Goal: Communication & Community: Answer question/provide support

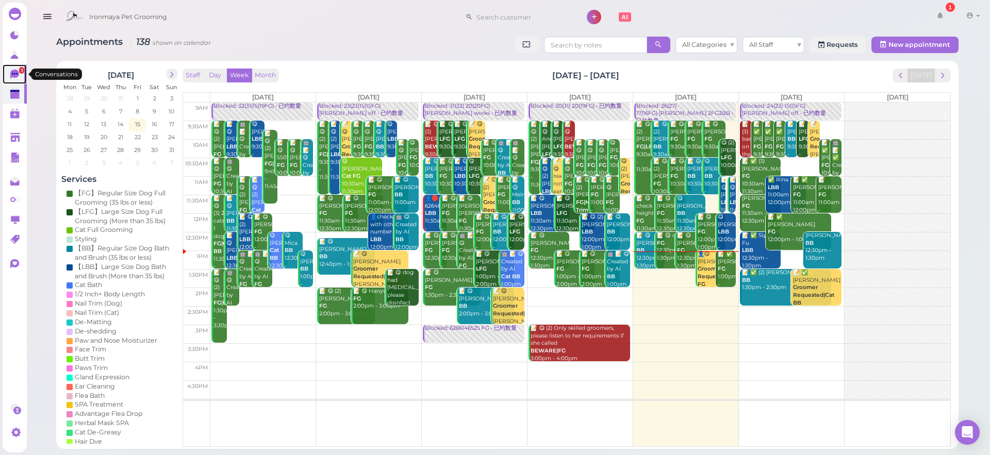
click at [17, 73] on icon at bounding box center [15, 74] width 6 height 2
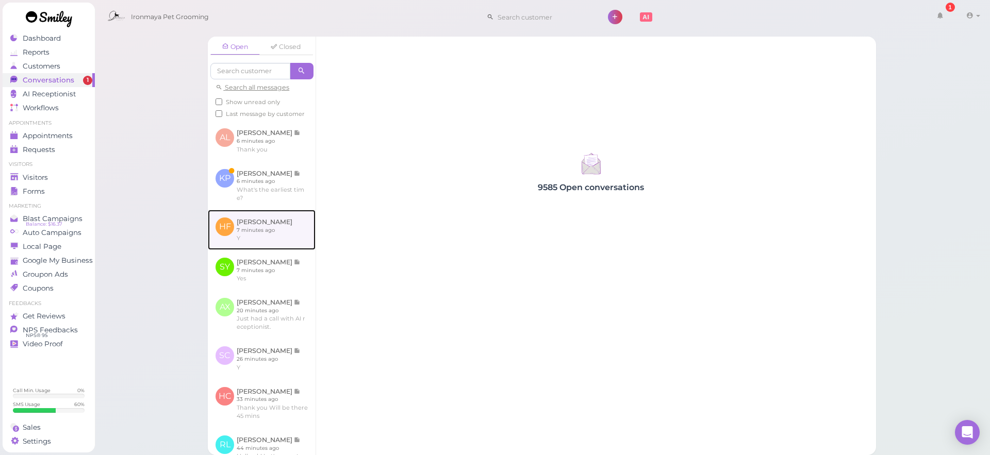
click at [281, 245] on link at bounding box center [262, 230] width 108 height 40
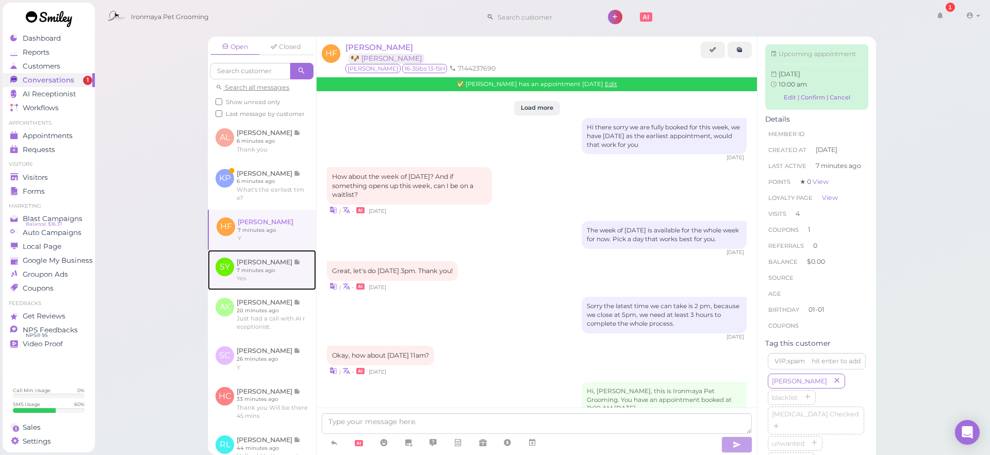
click at [283, 268] on link at bounding box center [262, 270] width 108 height 40
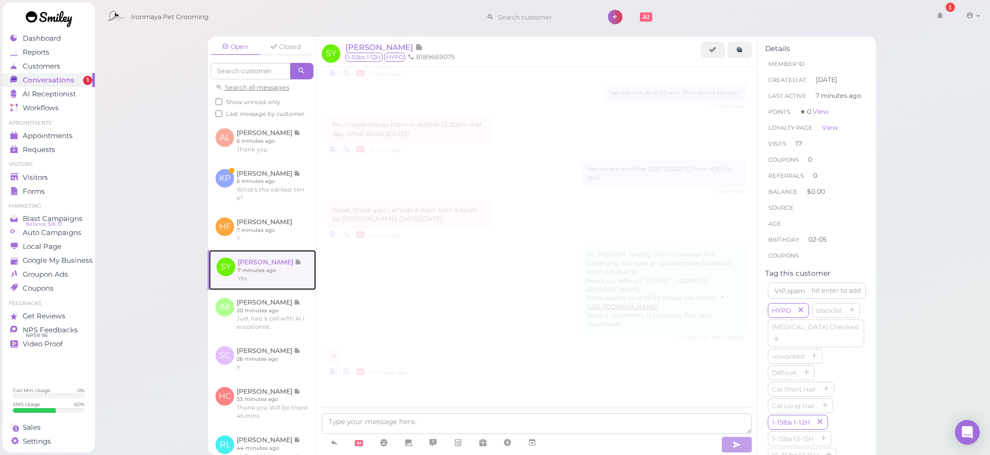
scroll to position [1375, 0]
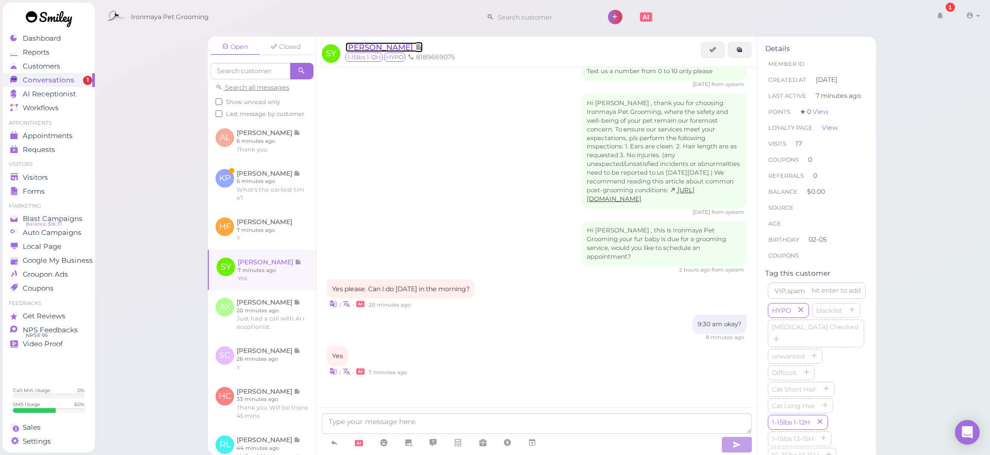
click at [379, 45] on span "[PERSON_NAME]" at bounding box center [381, 47] width 70 height 10
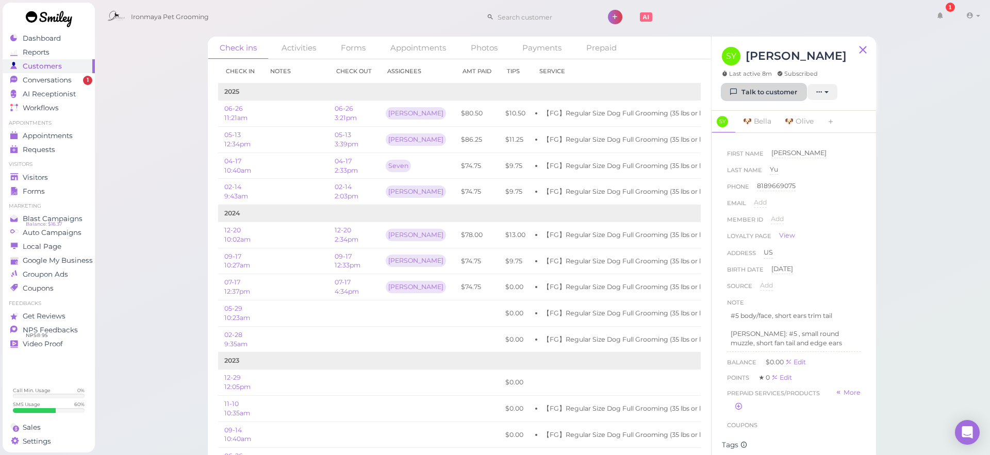
click at [753, 88] on link "Talk to customer" at bounding box center [764, 92] width 84 height 17
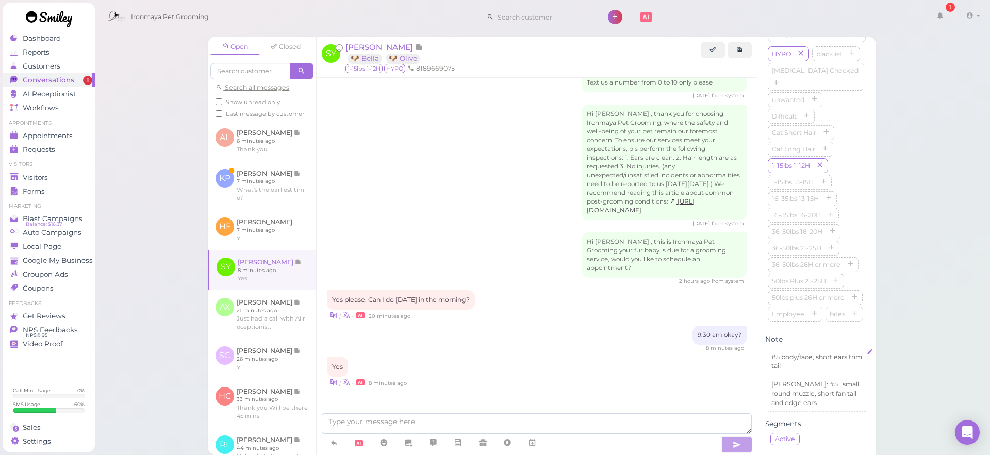
scroll to position [259, 0]
click at [270, 370] on link at bounding box center [262, 359] width 108 height 40
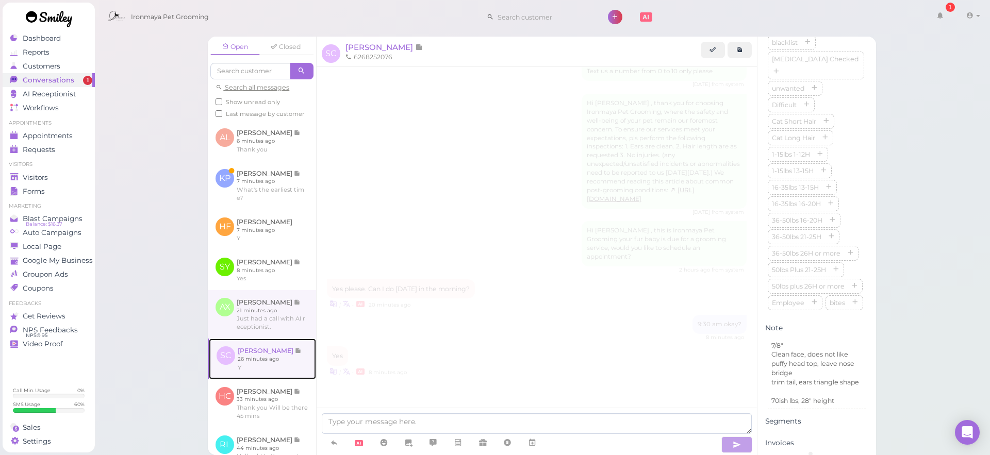
scroll to position [339, 0]
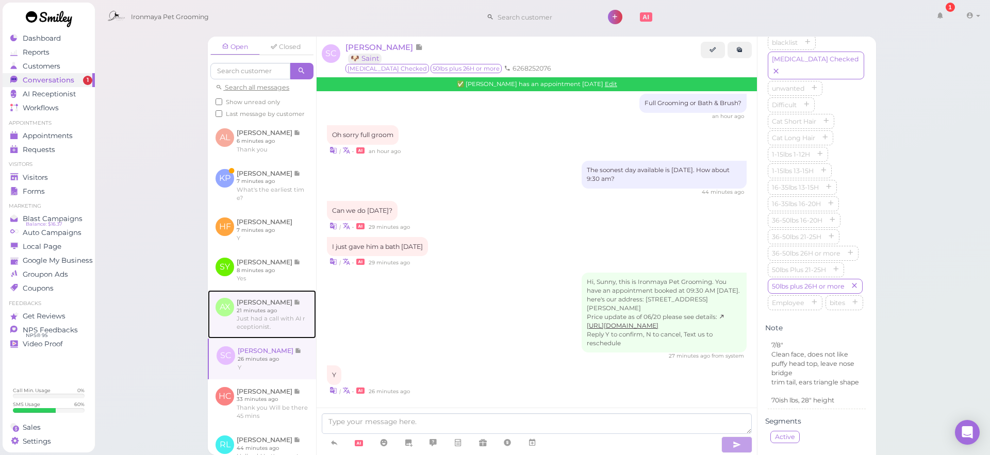
click at [271, 331] on link at bounding box center [262, 314] width 108 height 48
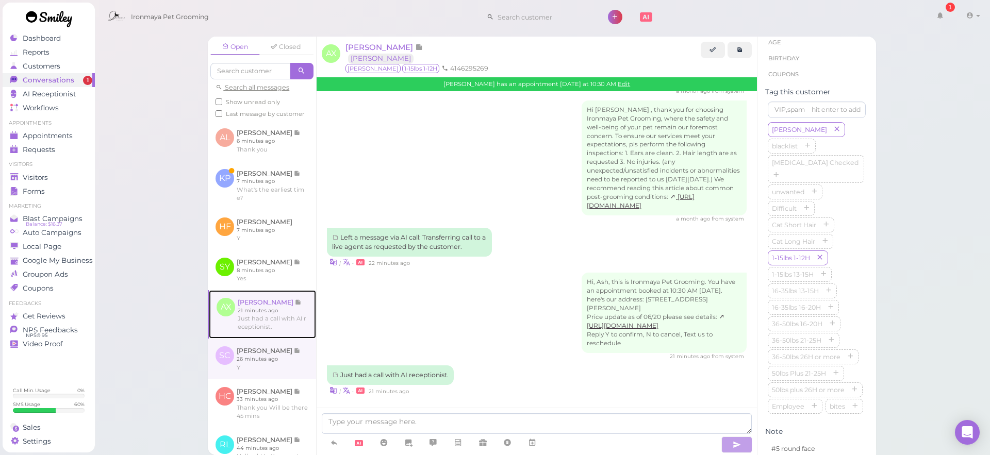
scroll to position [330, 0]
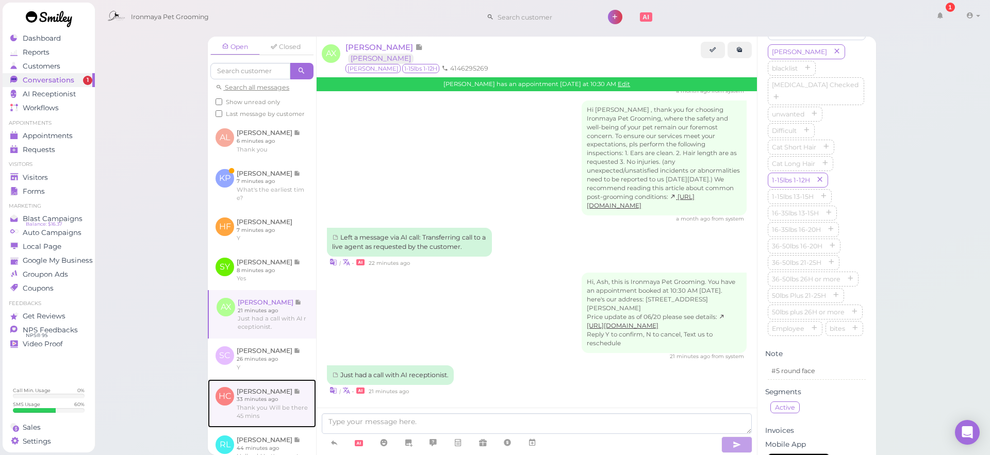
click at [262, 402] on link at bounding box center [262, 404] width 108 height 48
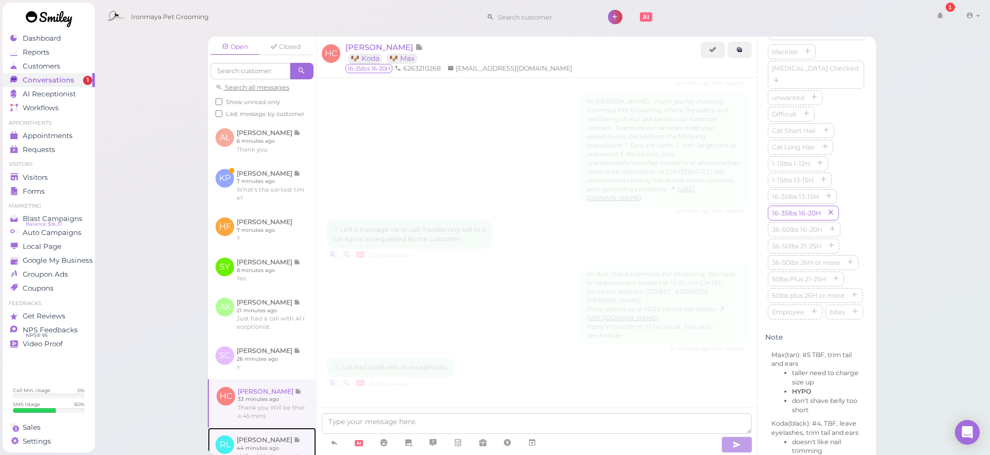
click at [268, 445] on link at bounding box center [262, 452] width 108 height 48
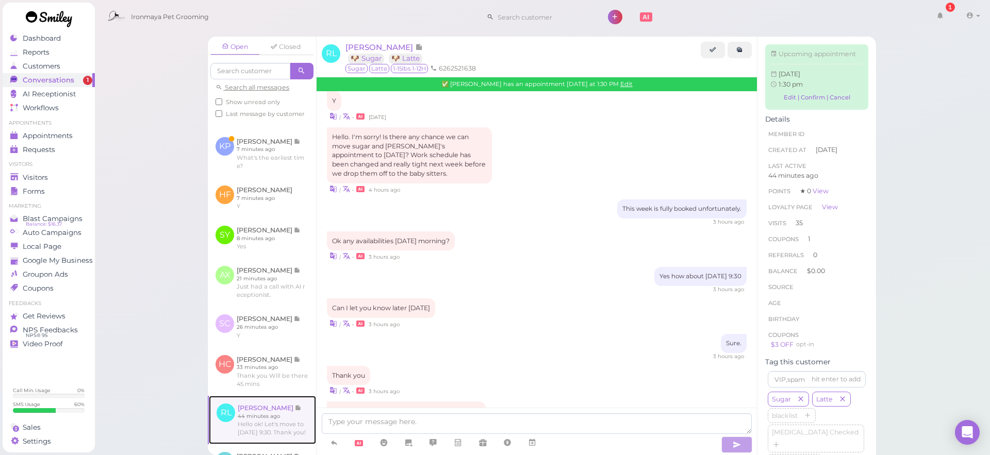
scroll to position [1266, 0]
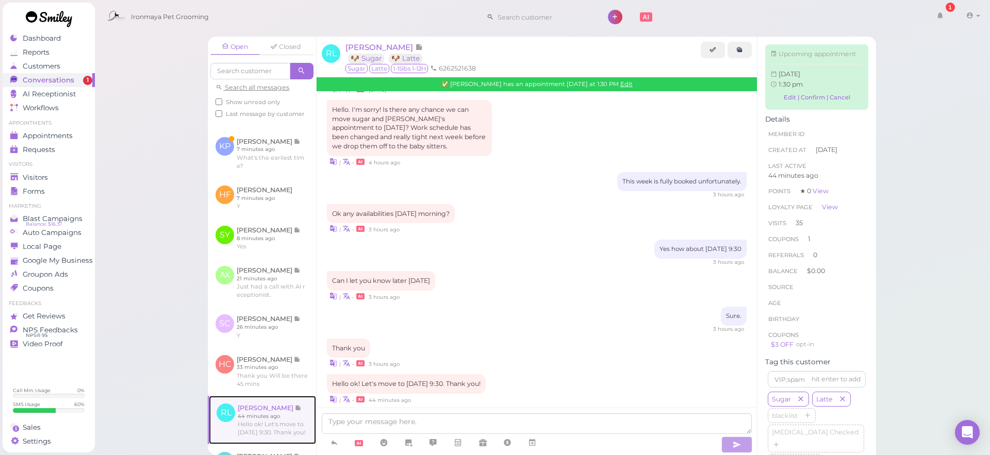
click at [264, 423] on link at bounding box center [262, 420] width 107 height 48
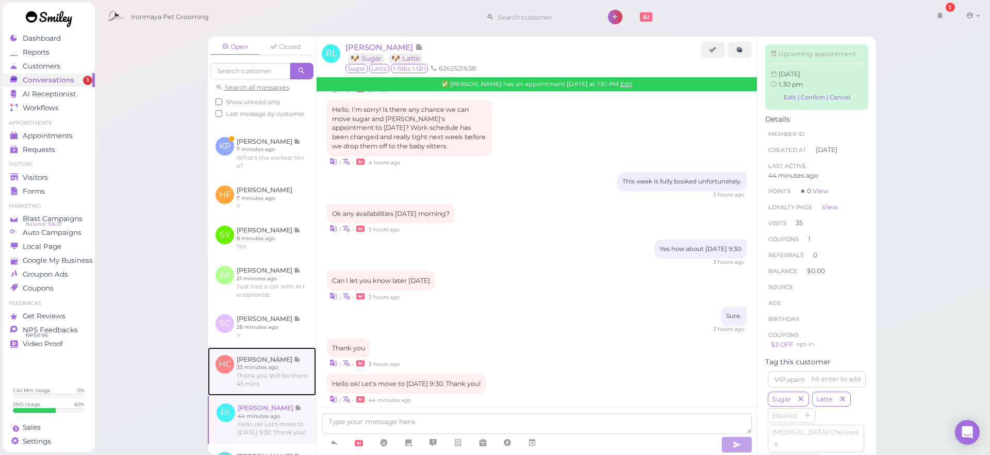
click at [282, 381] on link at bounding box center [262, 372] width 108 height 48
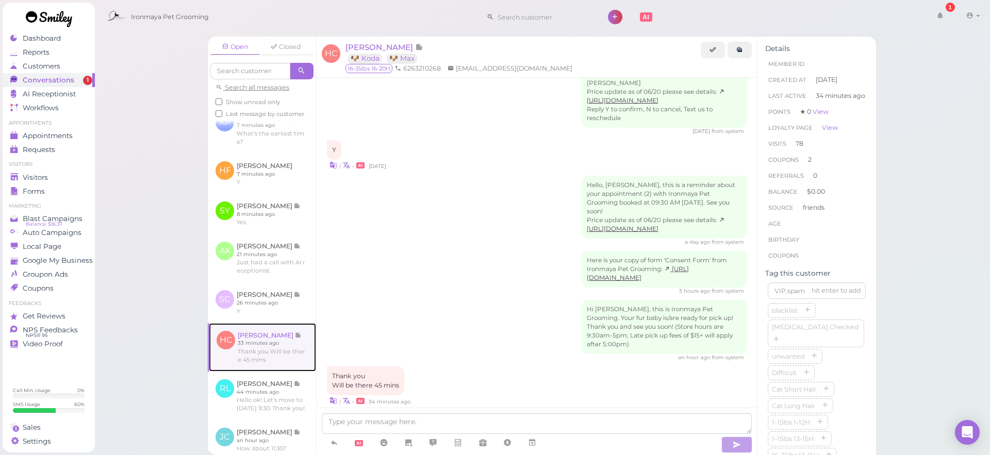
scroll to position [68, 0]
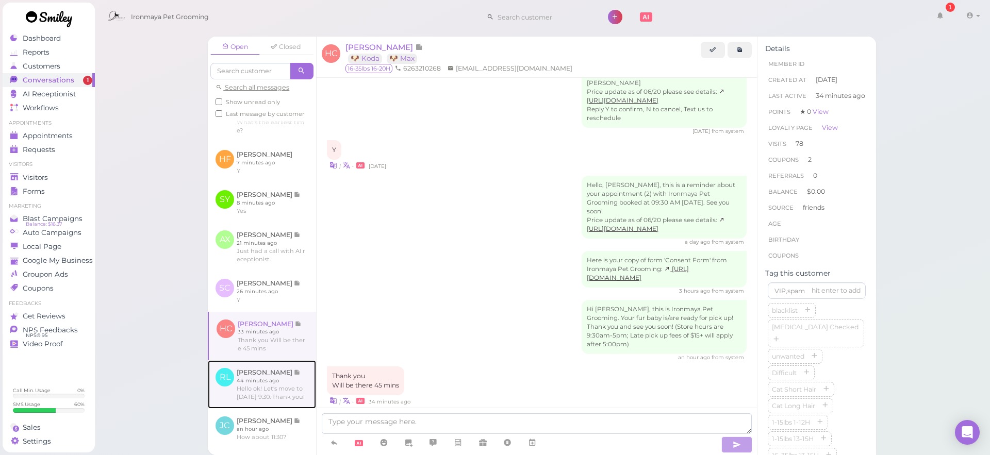
click at [280, 388] on link at bounding box center [262, 385] width 108 height 48
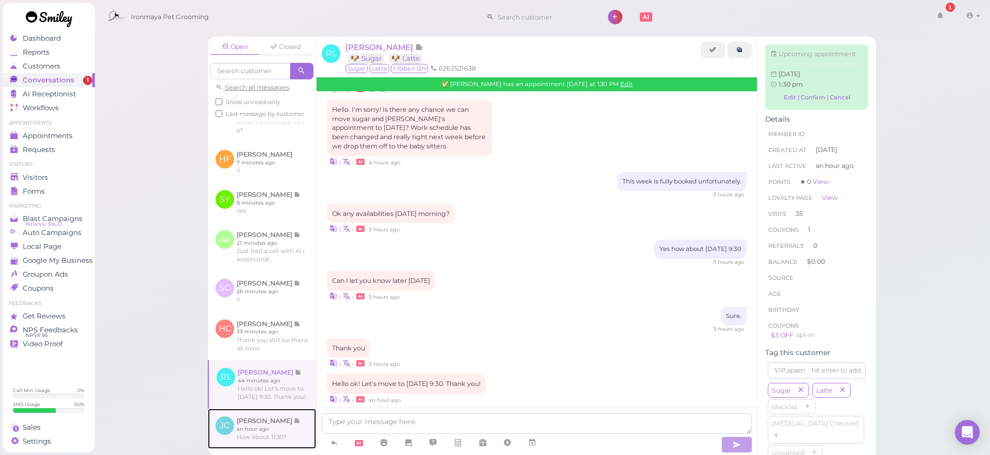
click at [264, 427] on link at bounding box center [262, 429] width 108 height 40
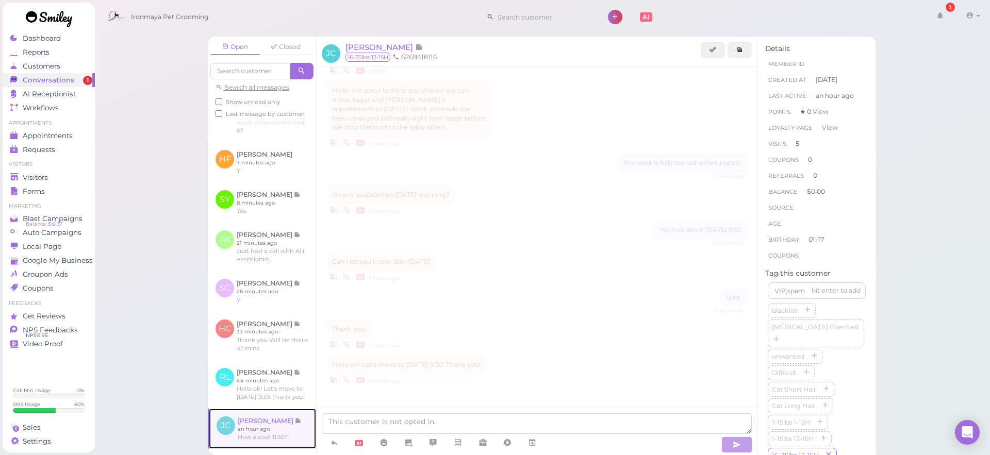
scroll to position [1059, 0]
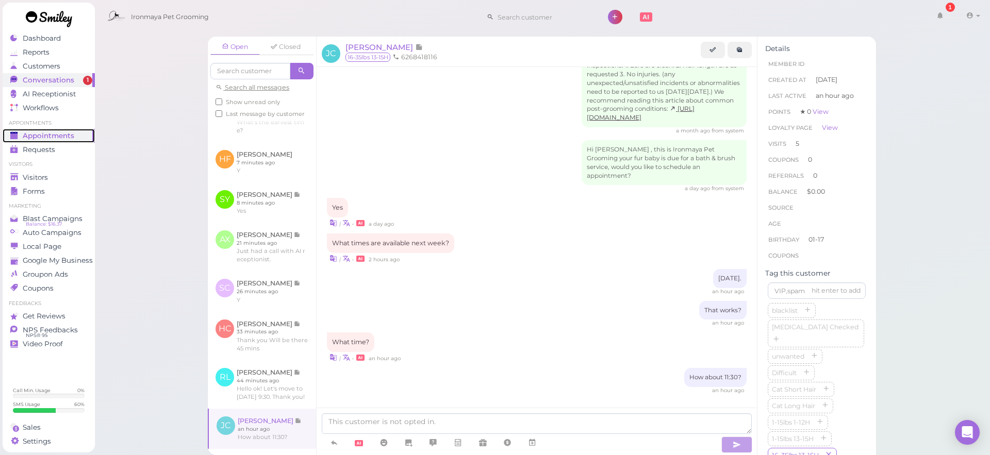
click at [69, 138] on span "Appointments" at bounding box center [49, 136] width 52 height 9
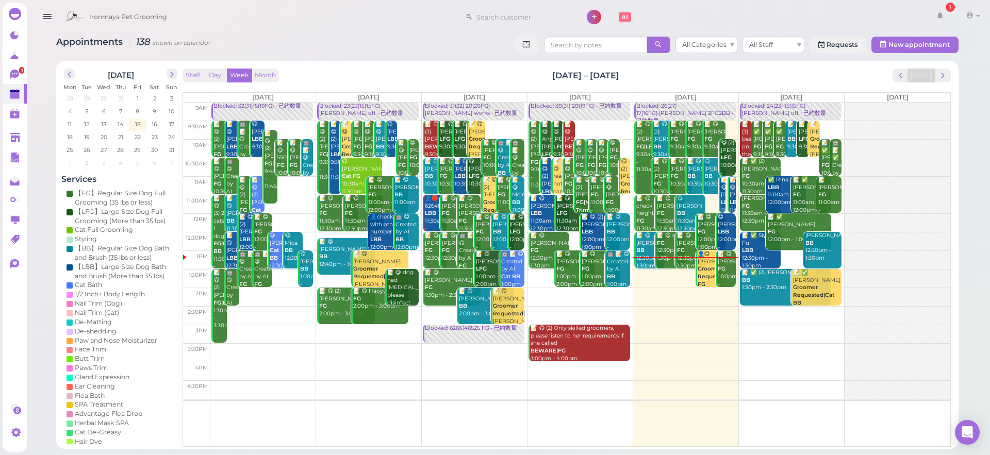
click at [50, 18] on icon "button" at bounding box center [47, 16] width 11 height 13
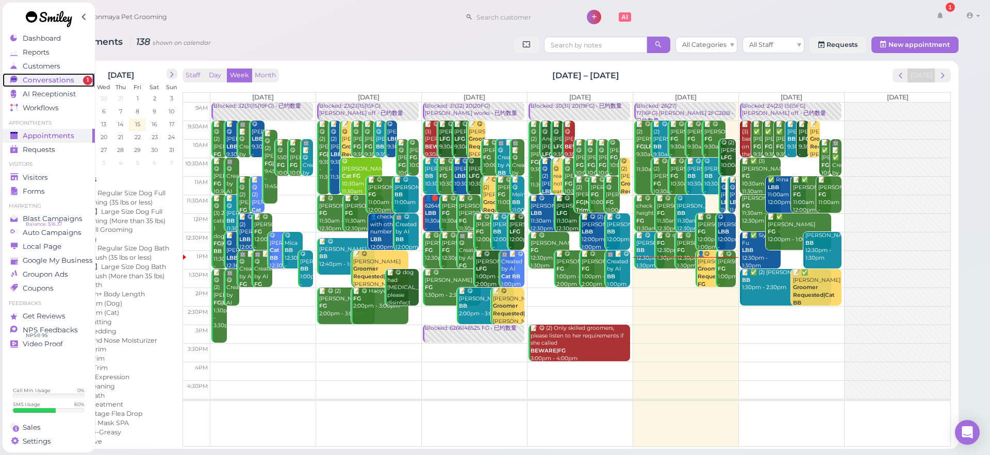
click at [59, 84] on span "Conversations" at bounding box center [49, 80] width 52 height 9
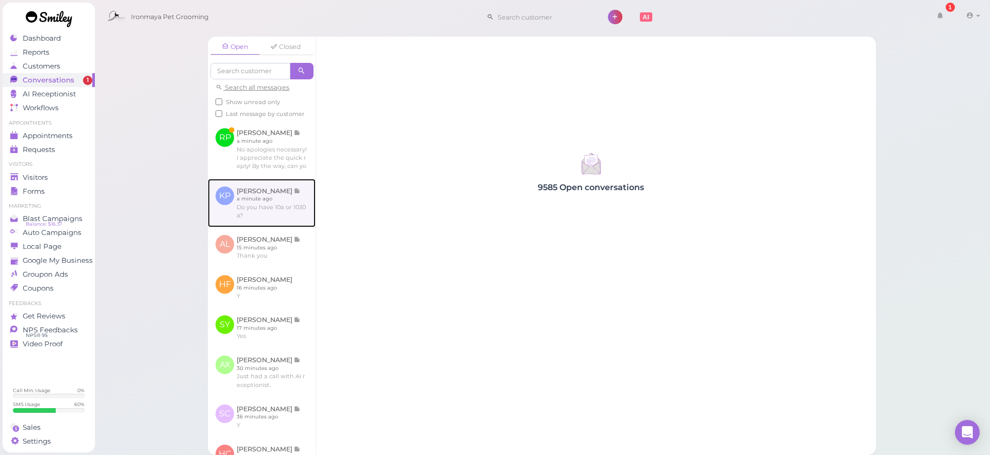
click at [271, 218] on link at bounding box center [262, 203] width 108 height 48
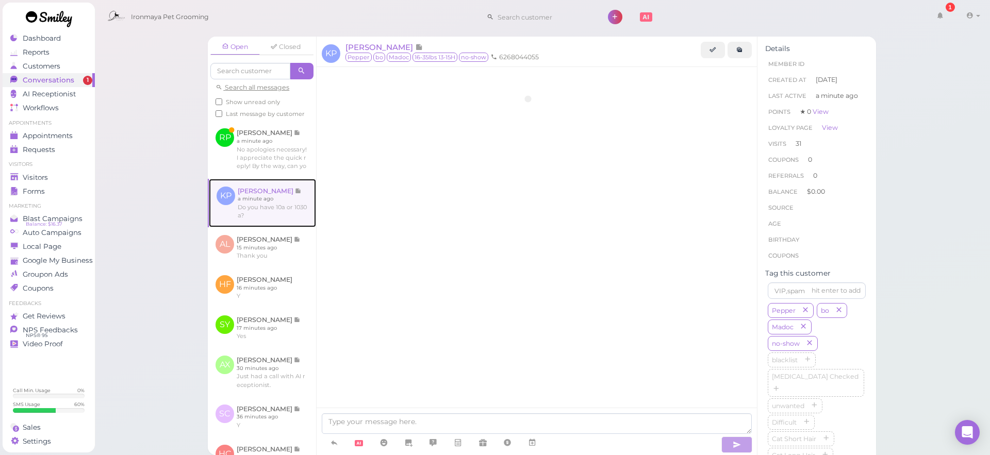
scroll to position [1342, 0]
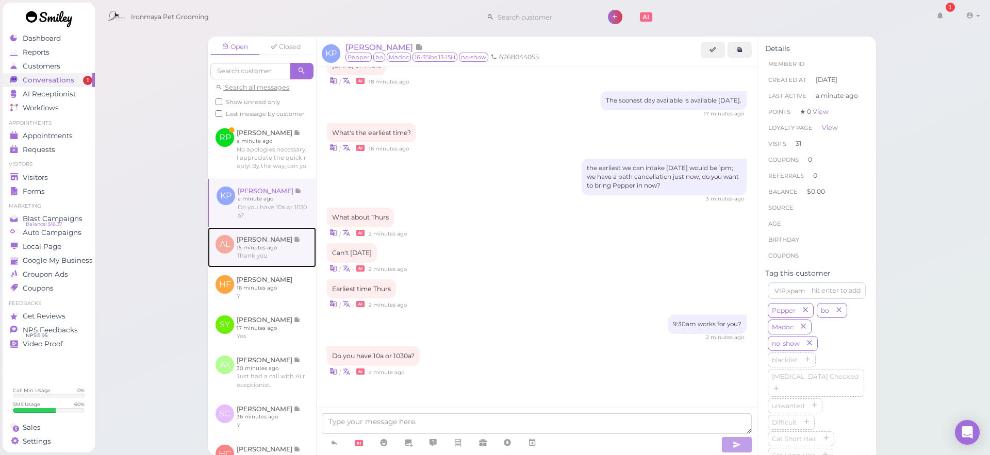
click at [260, 250] on link at bounding box center [262, 247] width 108 height 40
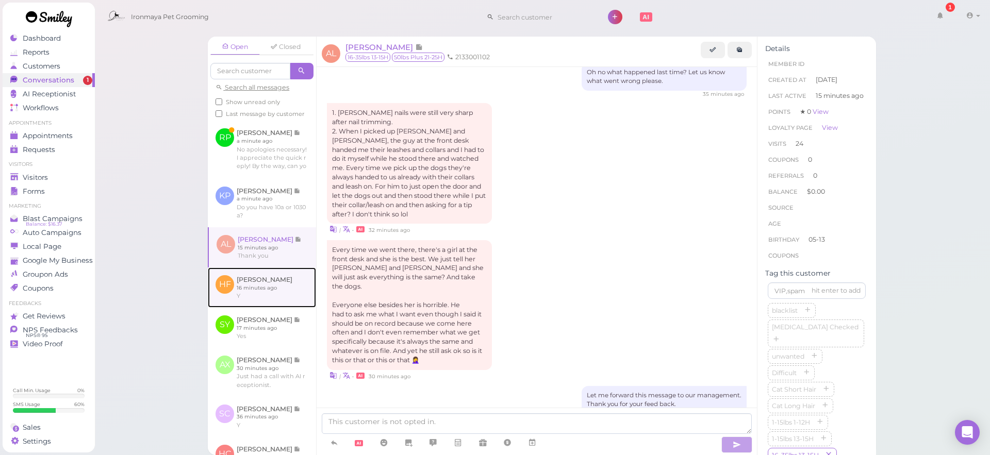
click at [265, 290] on link at bounding box center [262, 288] width 108 height 40
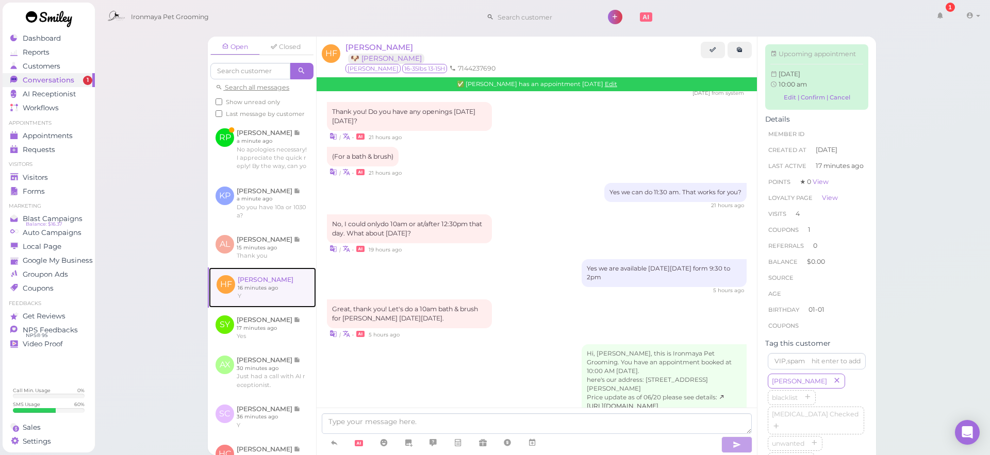
scroll to position [1218, 0]
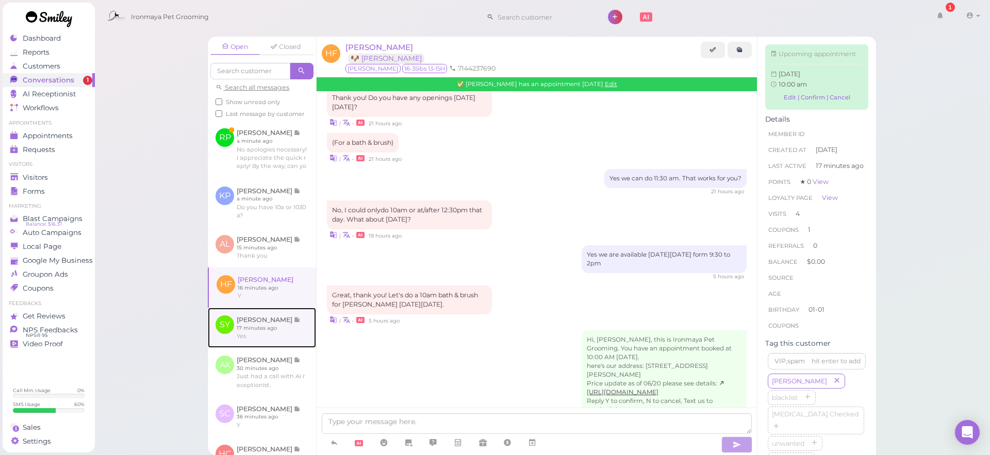
click at [286, 344] on link at bounding box center [262, 328] width 108 height 40
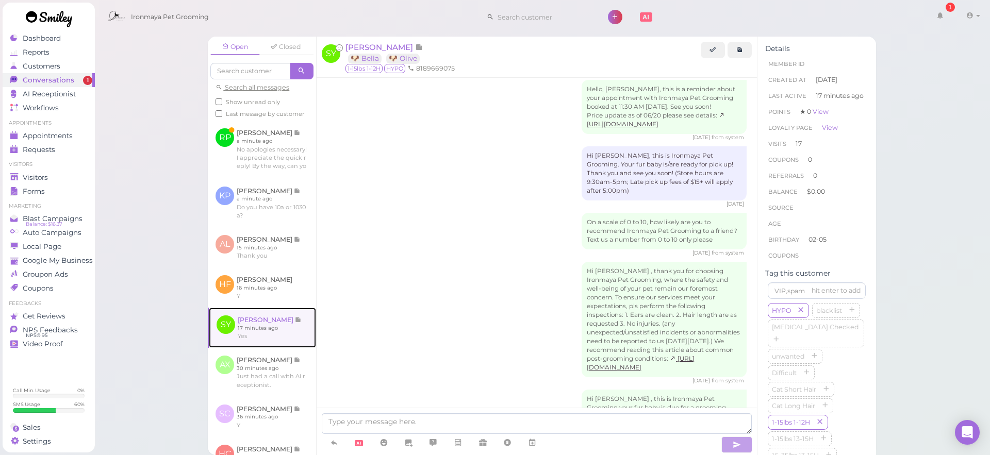
scroll to position [1375, 0]
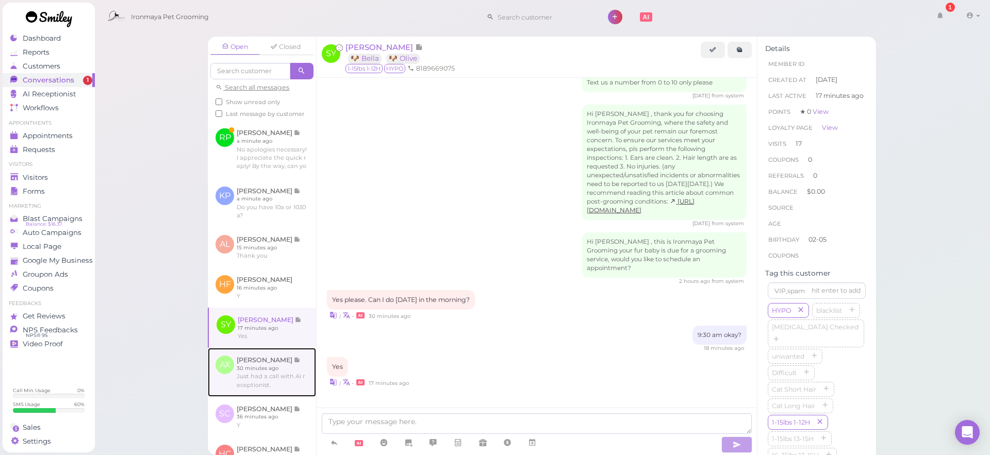
click at [285, 368] on link at bounding box center [262, 372] width 108 height 48
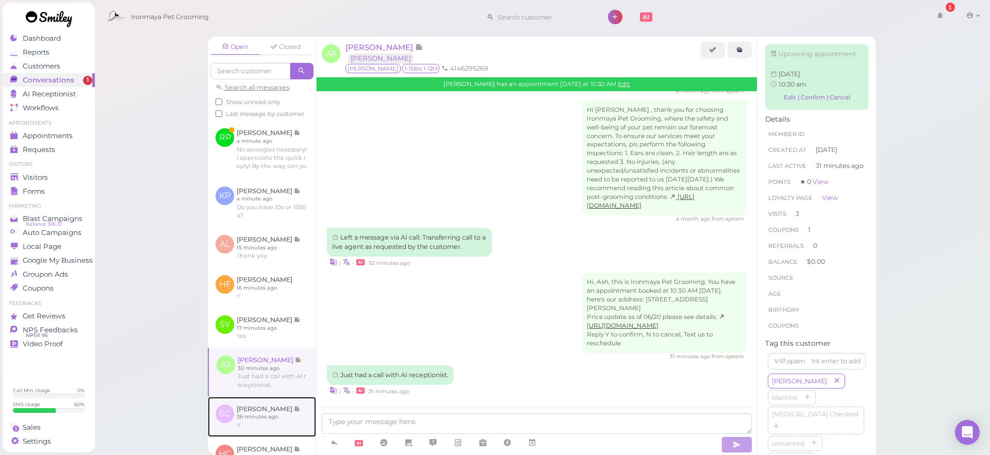
click at [297, 415] on link at bounding box center [262, 417] width 108 height 40
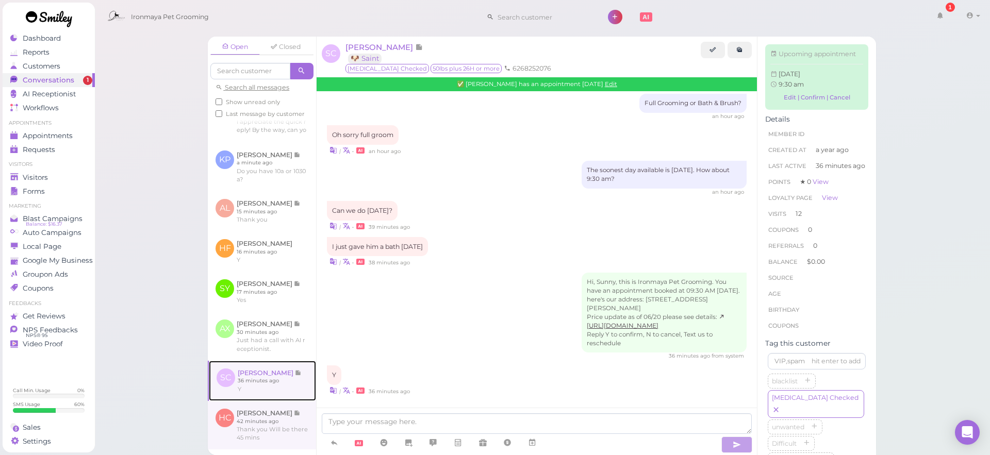
scroll to position [42, 0]
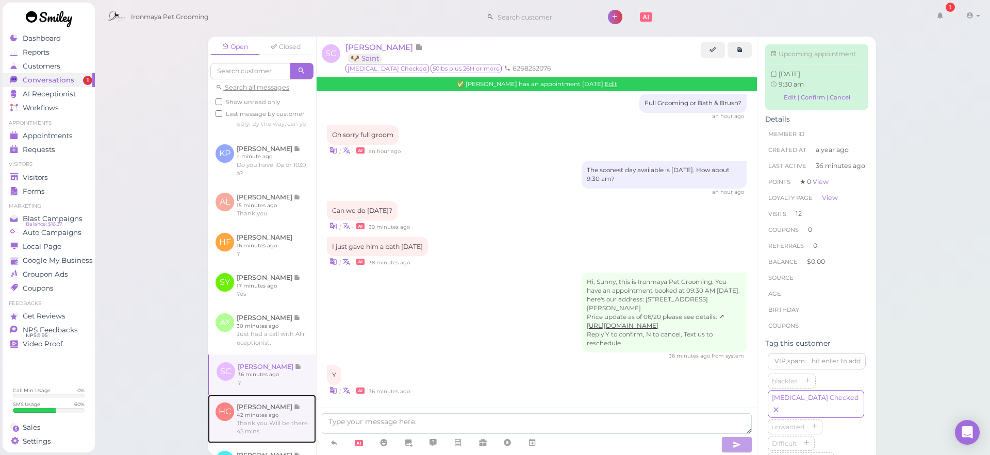
click at [298, 411] on link at bounding box center [262, 419] width 108 height 48
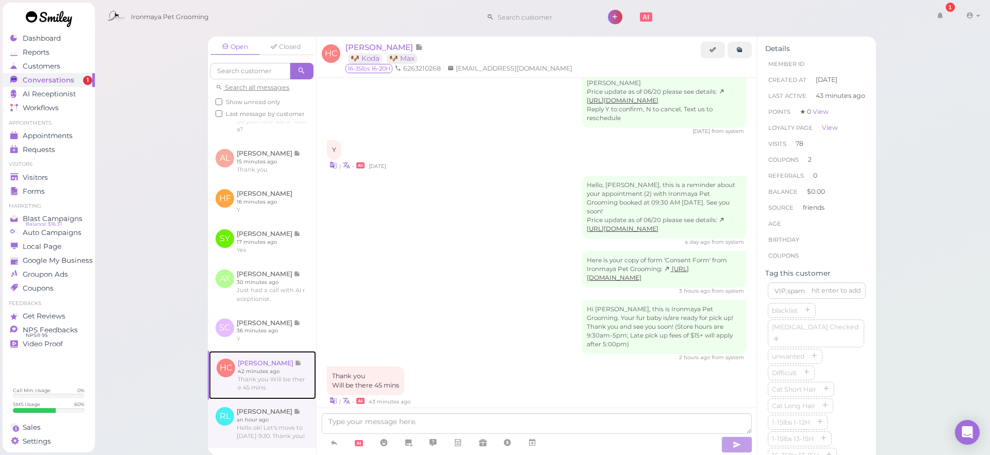
scroll to position [99, 0]
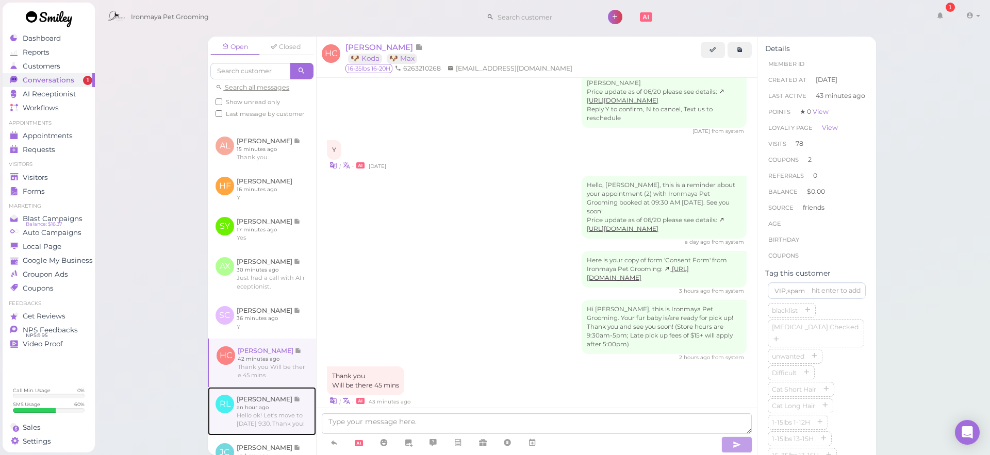
click at [299, 408] on link at bounding box center [262, 411] width 108 height 48
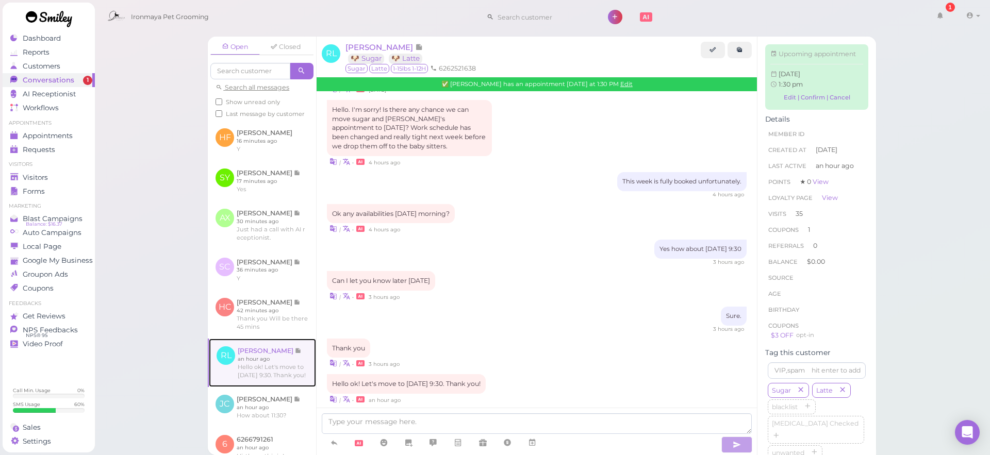
scroll to position [159, 0]
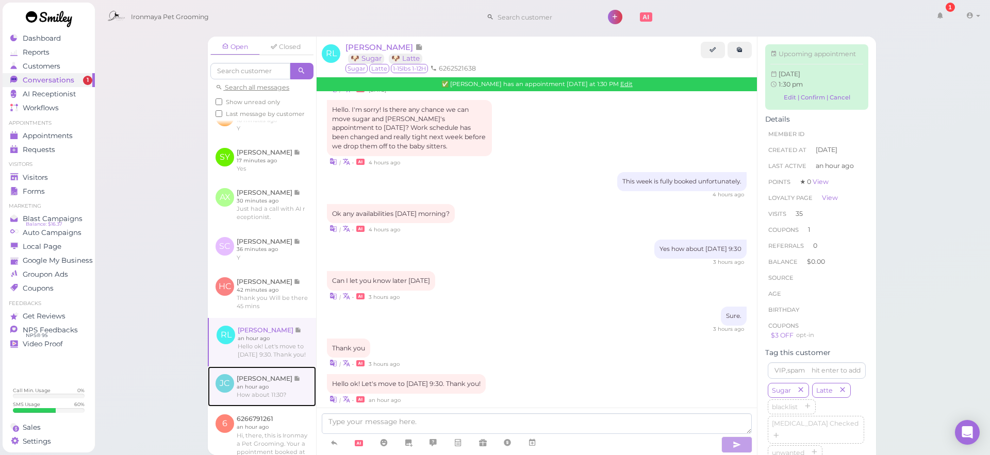
click at [285, 407] on link at bounding box center [262, 387] width 108 height 40
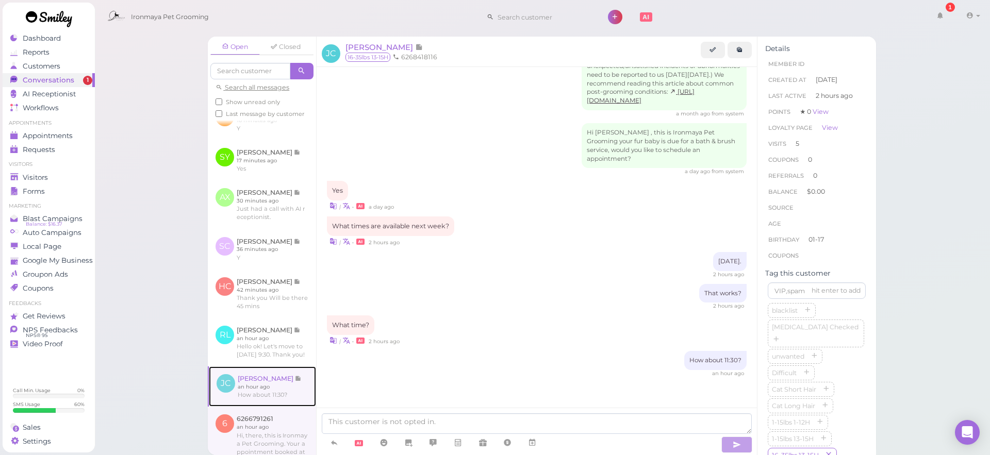
scroll to position [1059, 0]
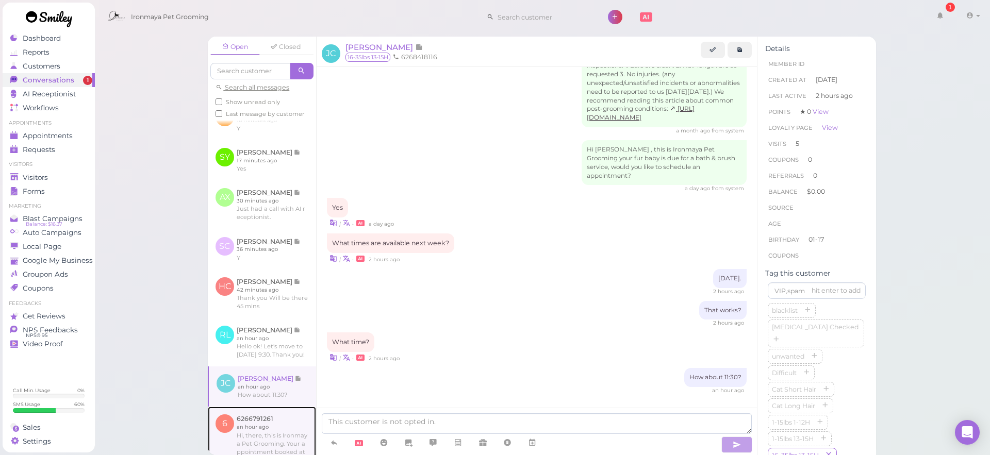
click at [273, 427] on link at bounding box center [262, 436] width 108 height 58
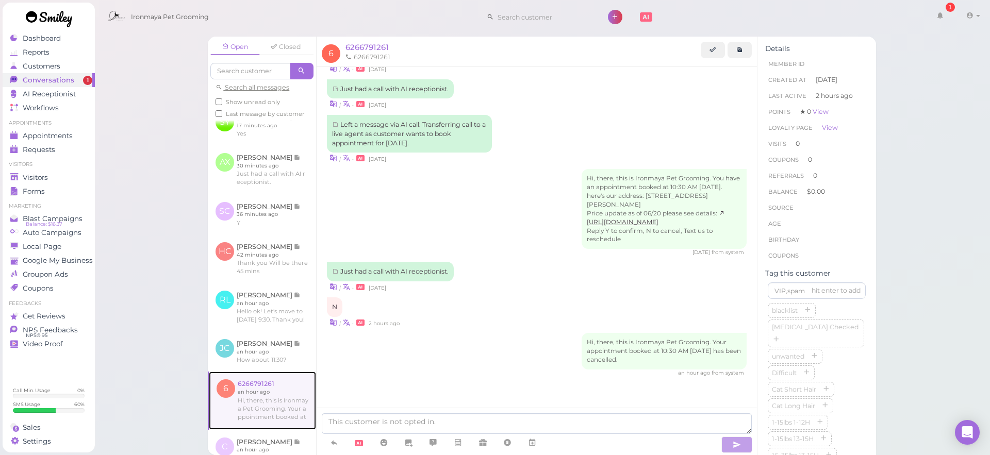
scroll to position [336, 0]
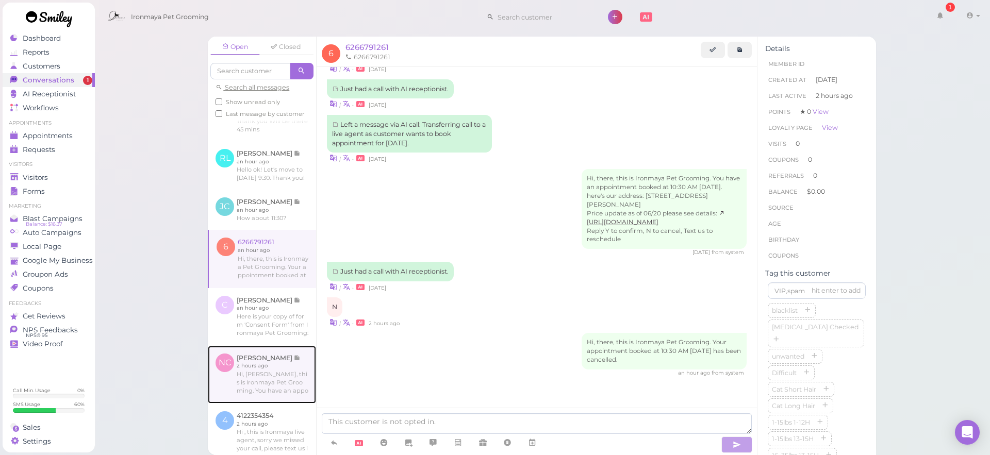
click at [271, 372] on link at bounding box center [262, 375] width 108 height 58
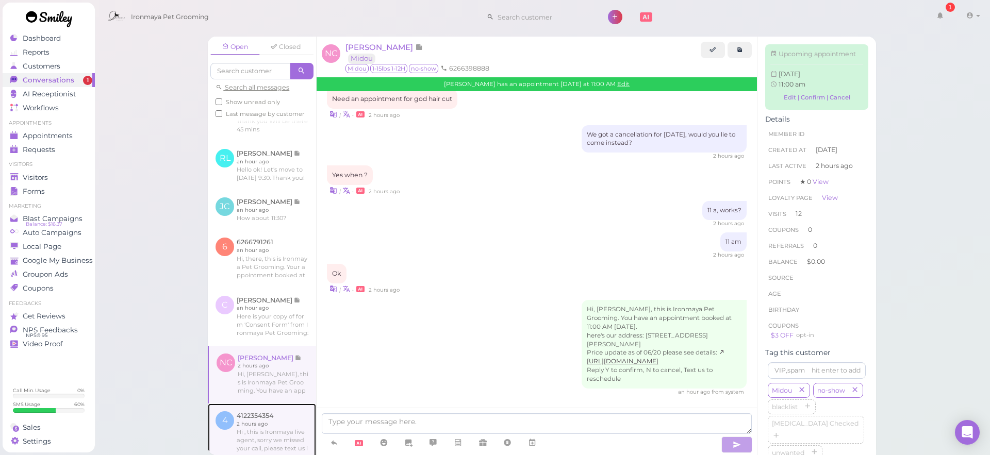
click at [275, 417] on link at bounding box center [262, 433] width 108 height 58
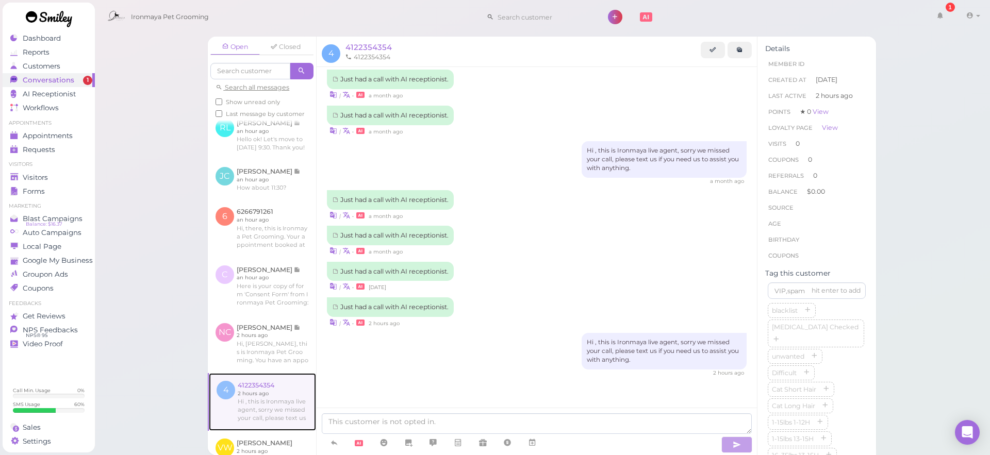
scroll to position [369, 0]
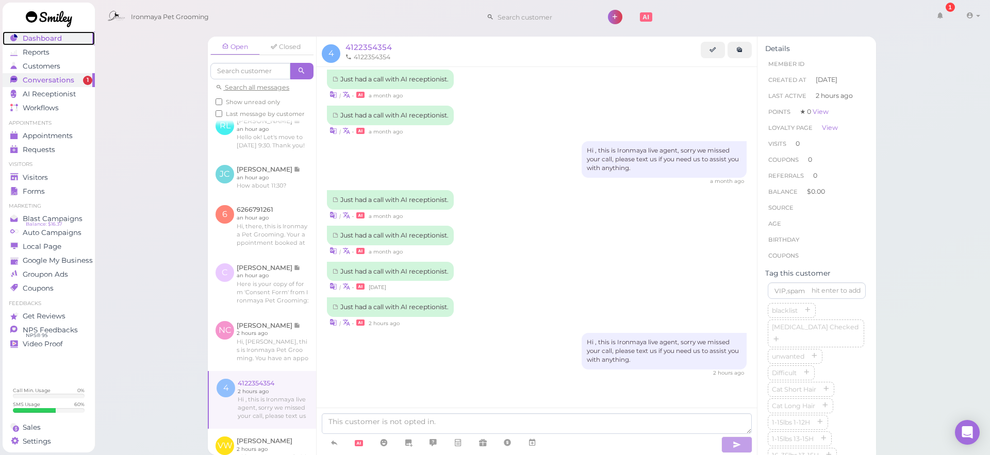
click at [79, 39] on div "Dashboard" at bounding box center [47, 38] width 74 height 9
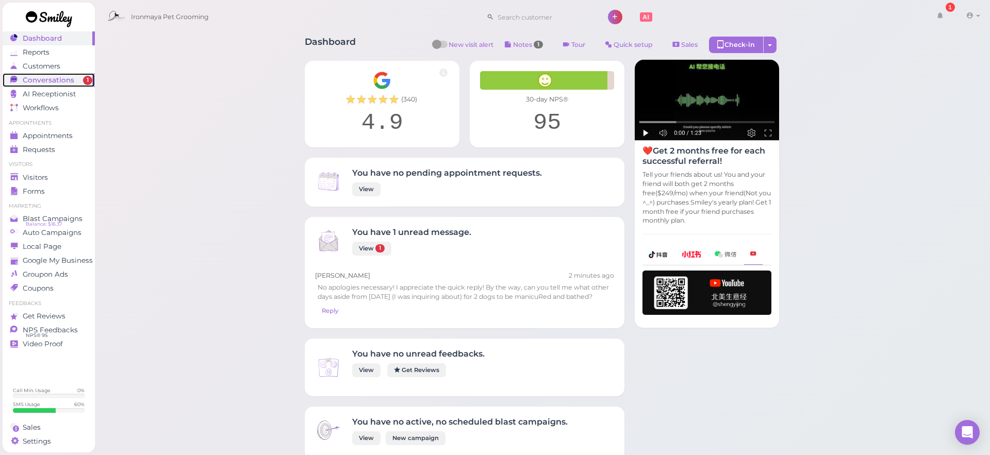
click at [69, 86] on link "Conversations 1" at bounding box center [49, 80] width 92 height 14
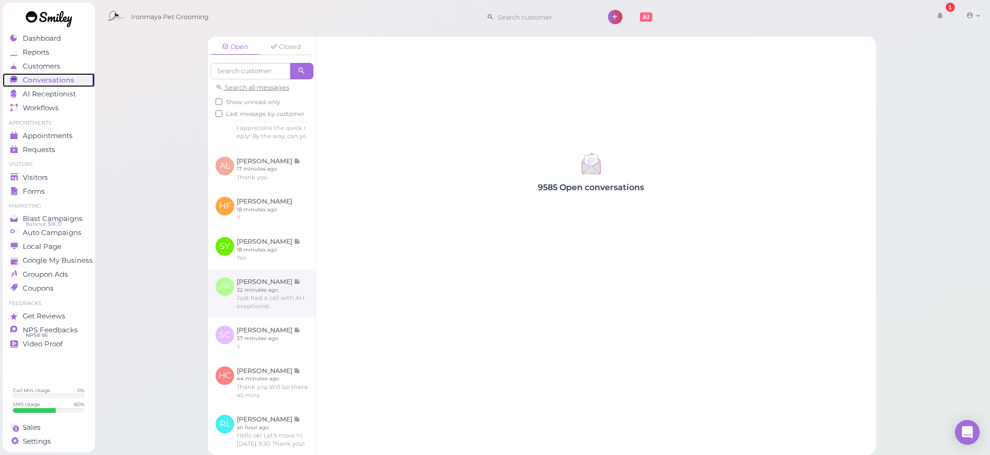
scroll to position [216, 0]
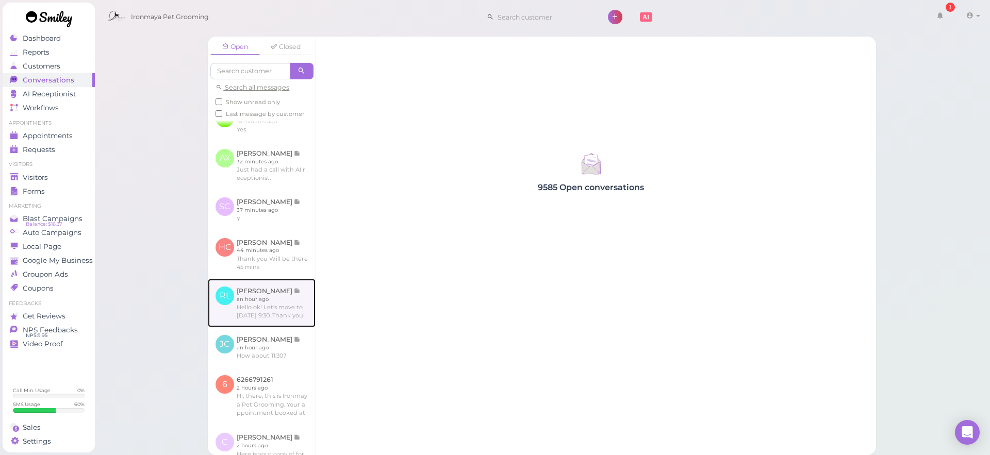
click at [261, 323] on link at bounding box center [262, 303] width 108 height 48
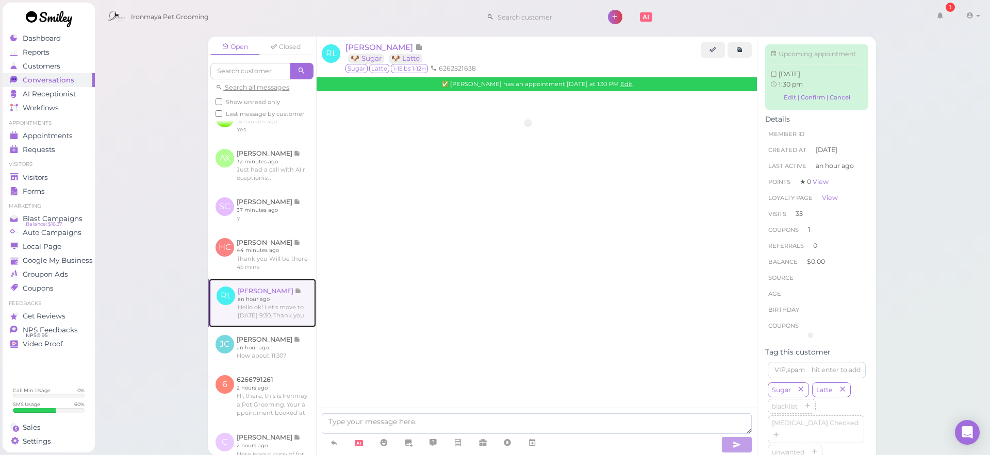
scroll to position [1266, 0]
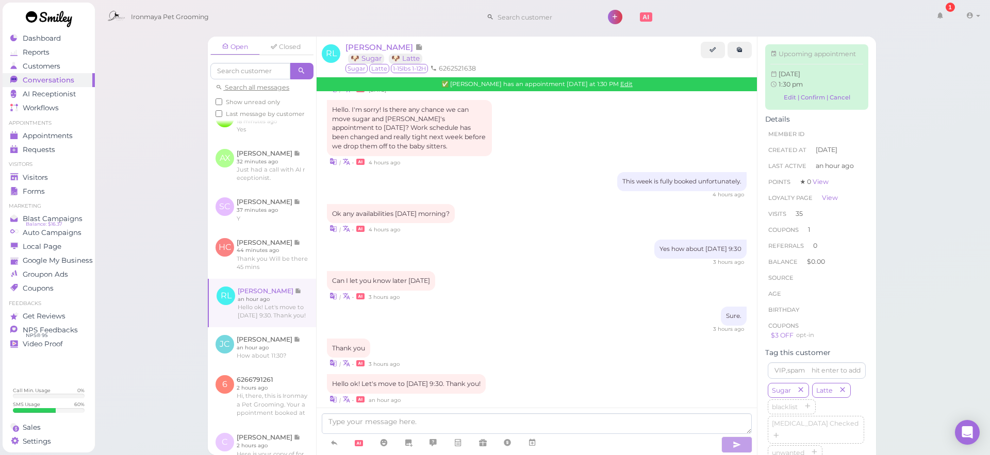
click at [155, 309] on div "Open Closed Search all messages Show unread only Last message by customer KP [P…" at bounding box center [542, 227] width 896 height 455
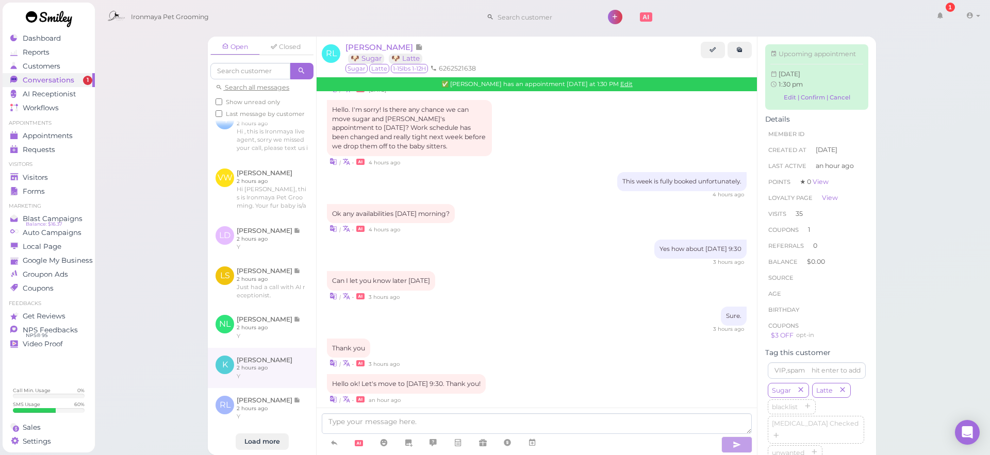
scroll to position [663, 0]
click at [264, 443] on div "Load more" at bounding box center [262, 442] width 53 height 17
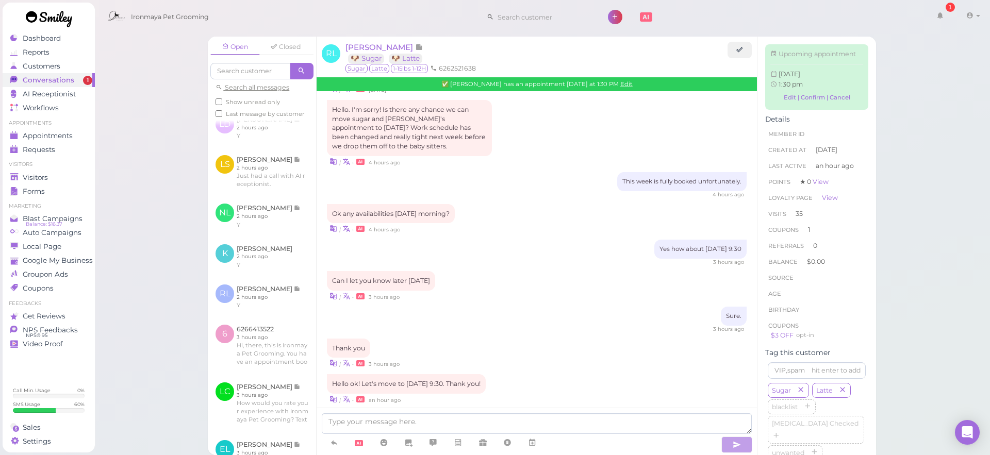
scroll to position [868, 0]
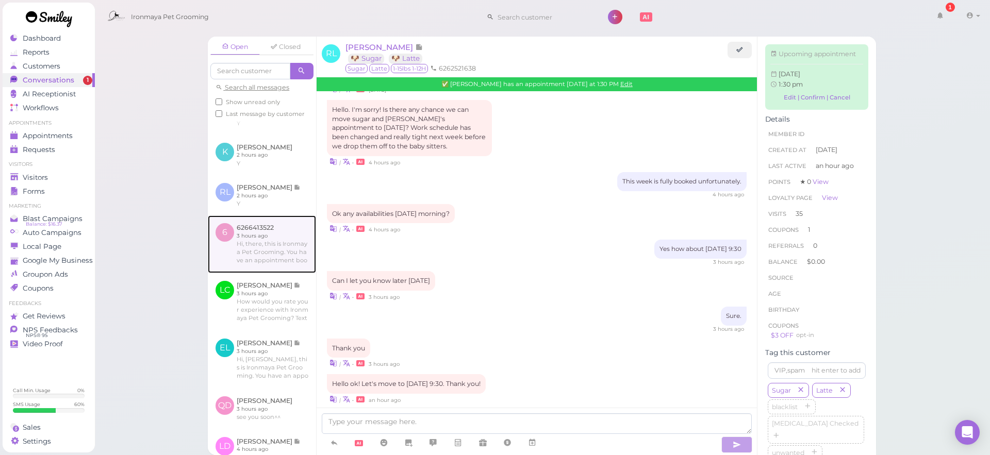
click at [286, 264] on link at bounding box center [262, 245] width 108 height 58
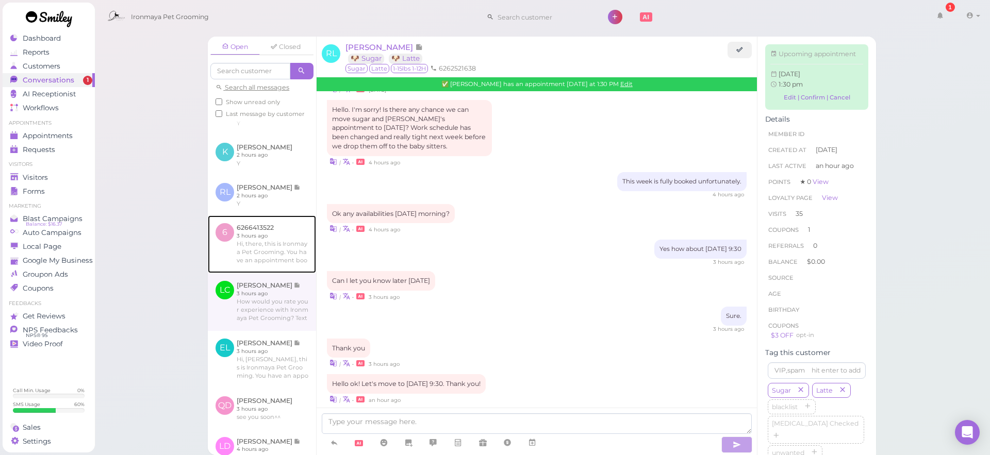
scroll to position [859, 0]
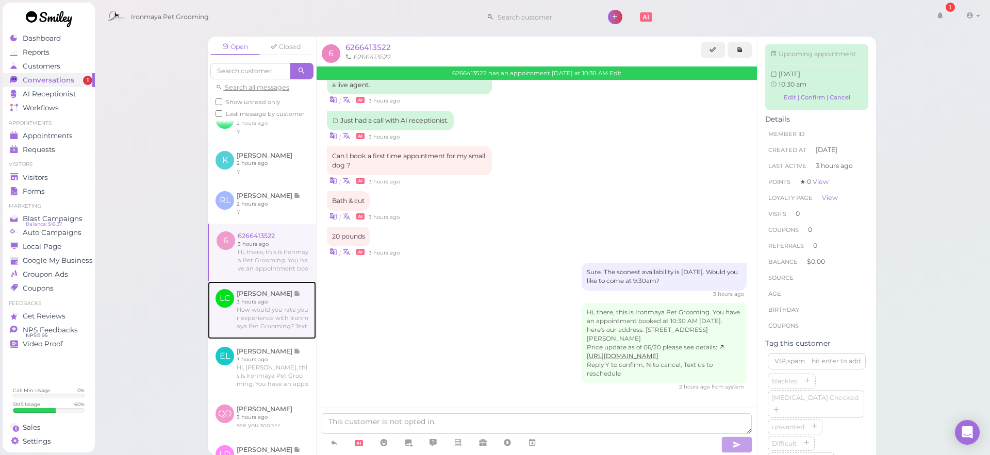
click at [285, 325] on link at bounding box center [262, 311] width 108 height 58
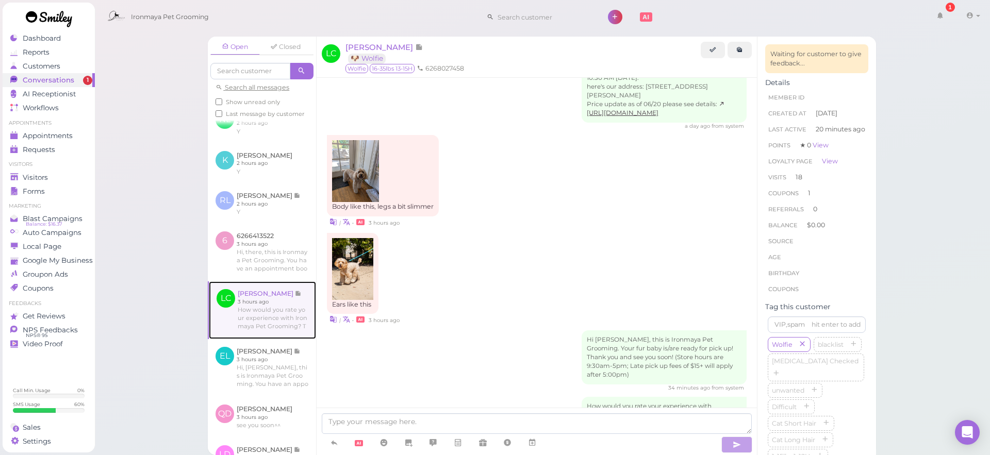
scroll to position [1411, 0]
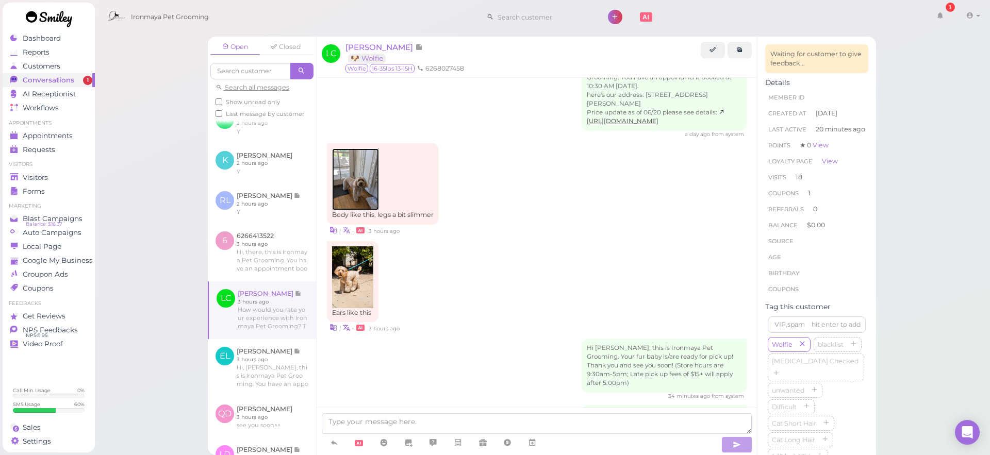
click at [366, 181] on img at bounding box center [355, 180] width 46 height 62
click at [341, 270] on img at bounding box center [352, 278] width 41 height 62
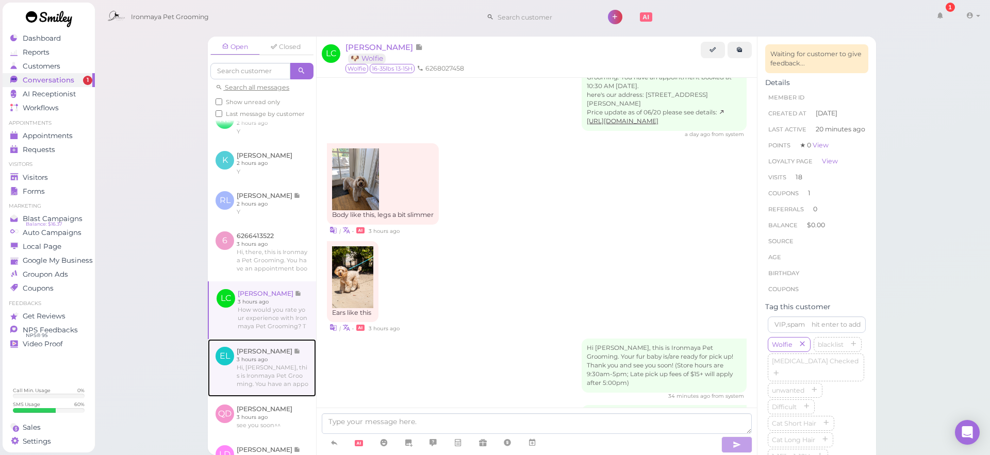
click at [236, 359] on link at bounding box center [262, 368] width 108 height 58
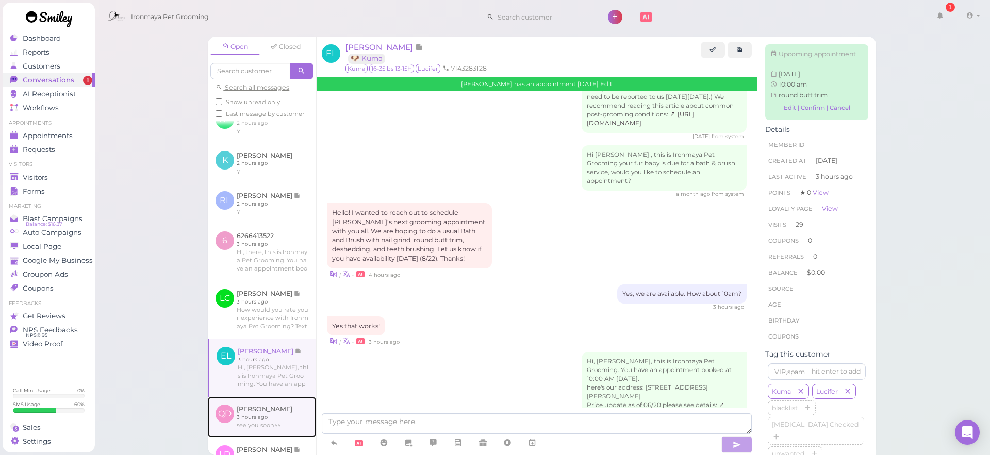
click at [272, 415] on link at bounding box center [262, 417] width 108 height 40
